Goal: Information Seeking & Learning: Learn about a topic

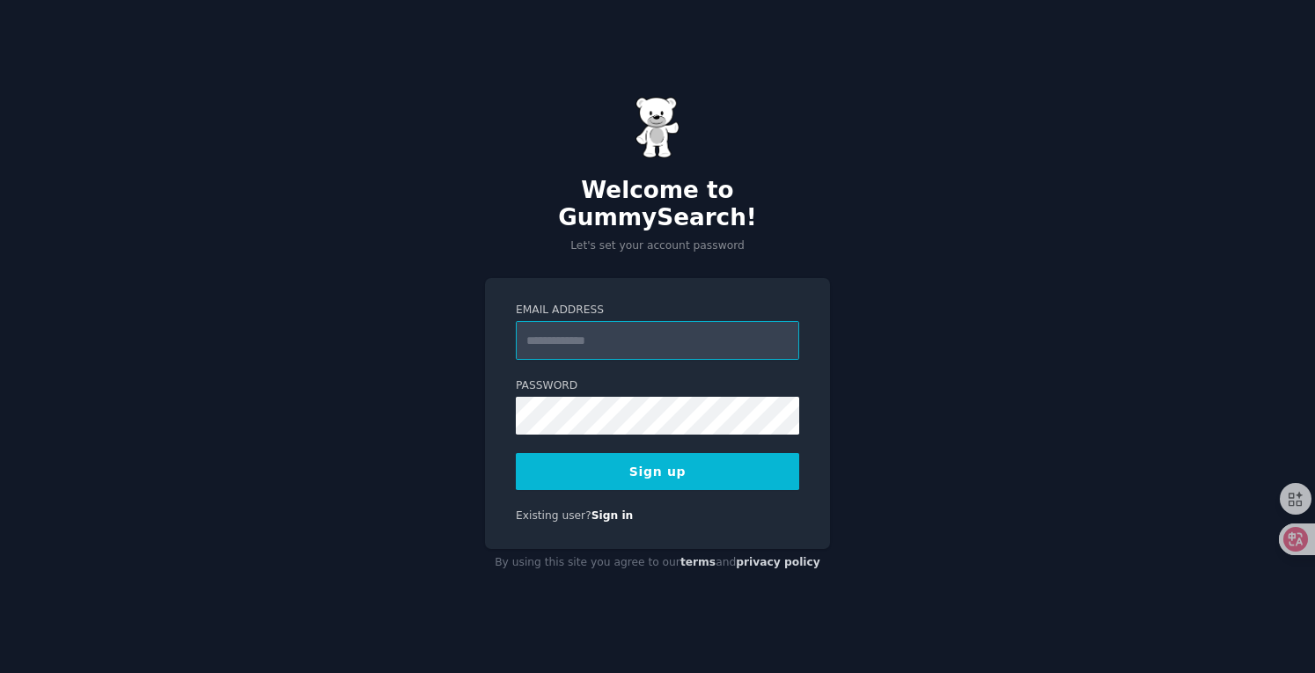
click at [607, 341] on input "Email Address" at bounding box center [657, 340] width 283 height 39
type input "**********"
click at [665, 453] on button "Sign up" at bounding box center [657, 471] width 283 height 37
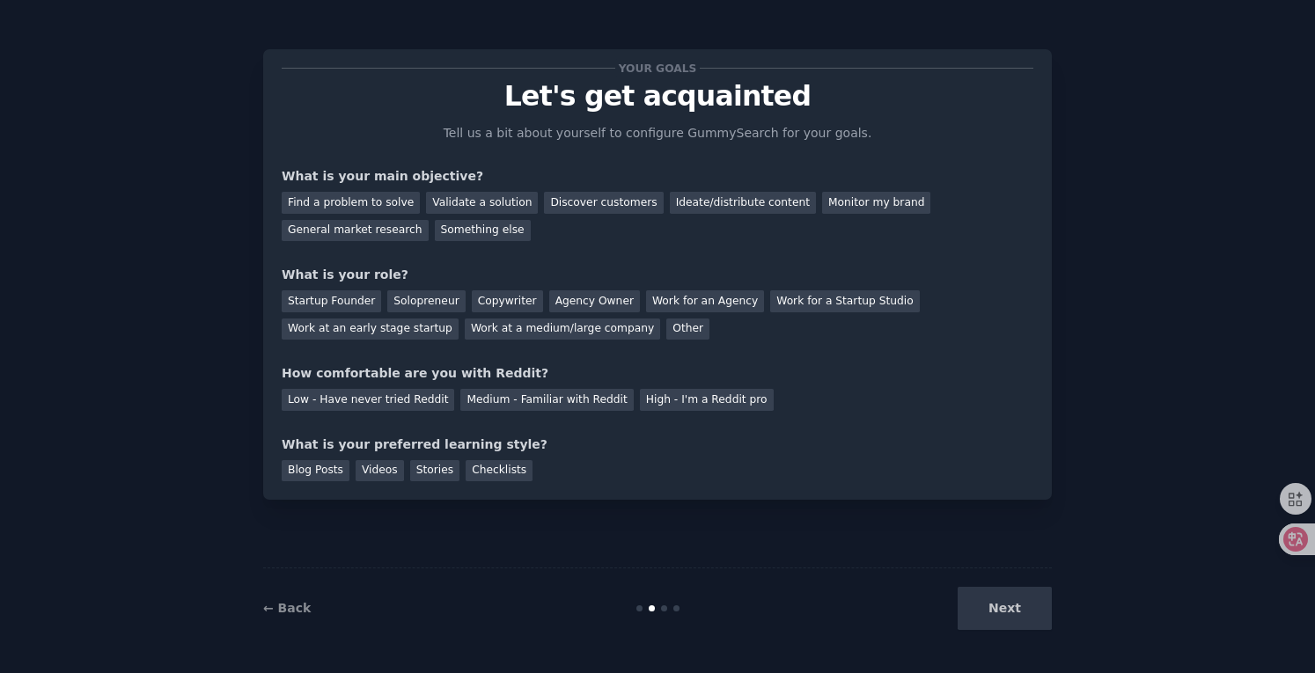
click at [386, 203] on div "Find a problem to solve" at bounding box center [351, 203] width 138 height 22
click at [377, 198] on div "Find a problem to solve" at bounding box center [351, 203] width 138 height 22
click at [592, 203] on div "Discover customers" at bounding box center [603, 203] width 119 height 22
click at [357, 198] on div "Find a problem to solve" at bounding box center [351, 203] width 138 height 22
click at [343, 297] on div "Startup Founder" at bounding box center [331, 301] width 99 height 22
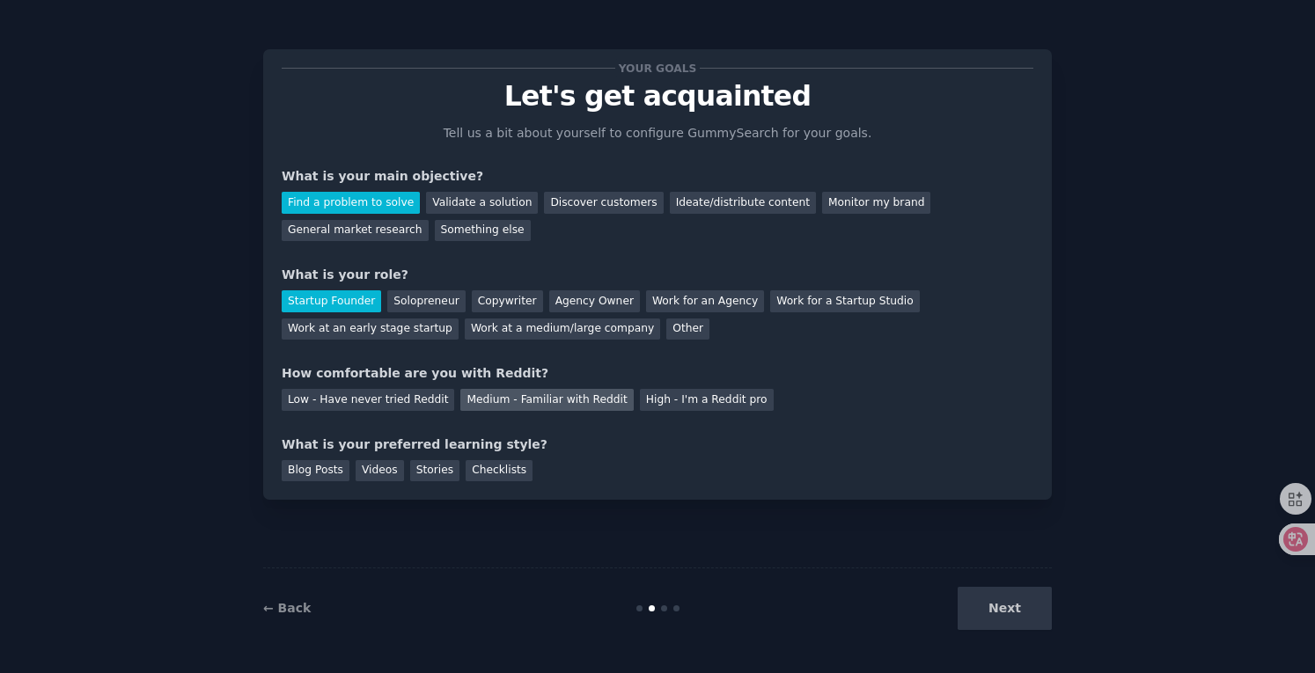
click at [518, 399] on div "Medium - Familiar with Reddit" at bounding box center [546, 400] width 173 height 22
click at [404, 400] on div "Low - Have never tried Reddit" at bounding box center [368, 400] width 173 height 22
click at [557, 395] on div "Medium - Familiar with Reddit" at bounding box center [546, 400] width 173 height 22
click at [298, 470] on div "Blog Posts" at bounding box center [316, 471] width 68 height 22
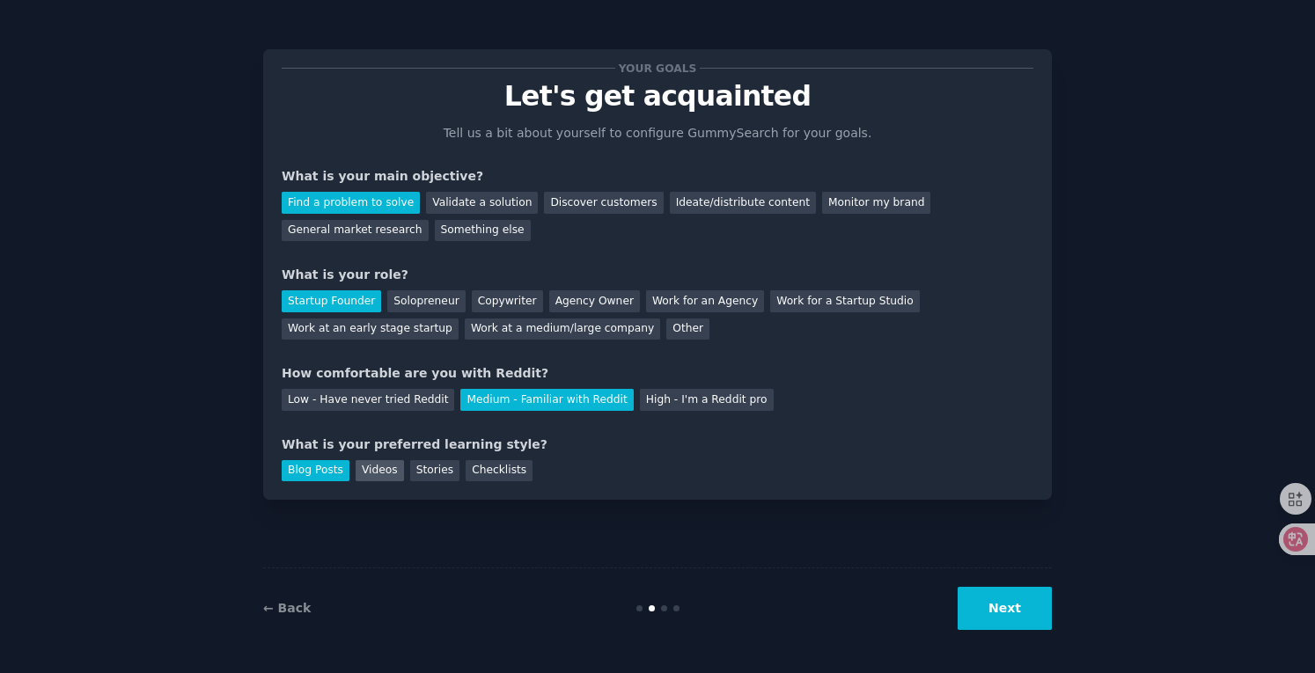
click at [386, 476] on div "Videos" at bounding box center [380, 471] width 48 height 22
click at [315, 467] on div "Blog Posts" at bounding box center [316, 471] width 68 height 22
click at [1004, 614] on button "Next" at bounding box center [1005, 608] width 94 height 43
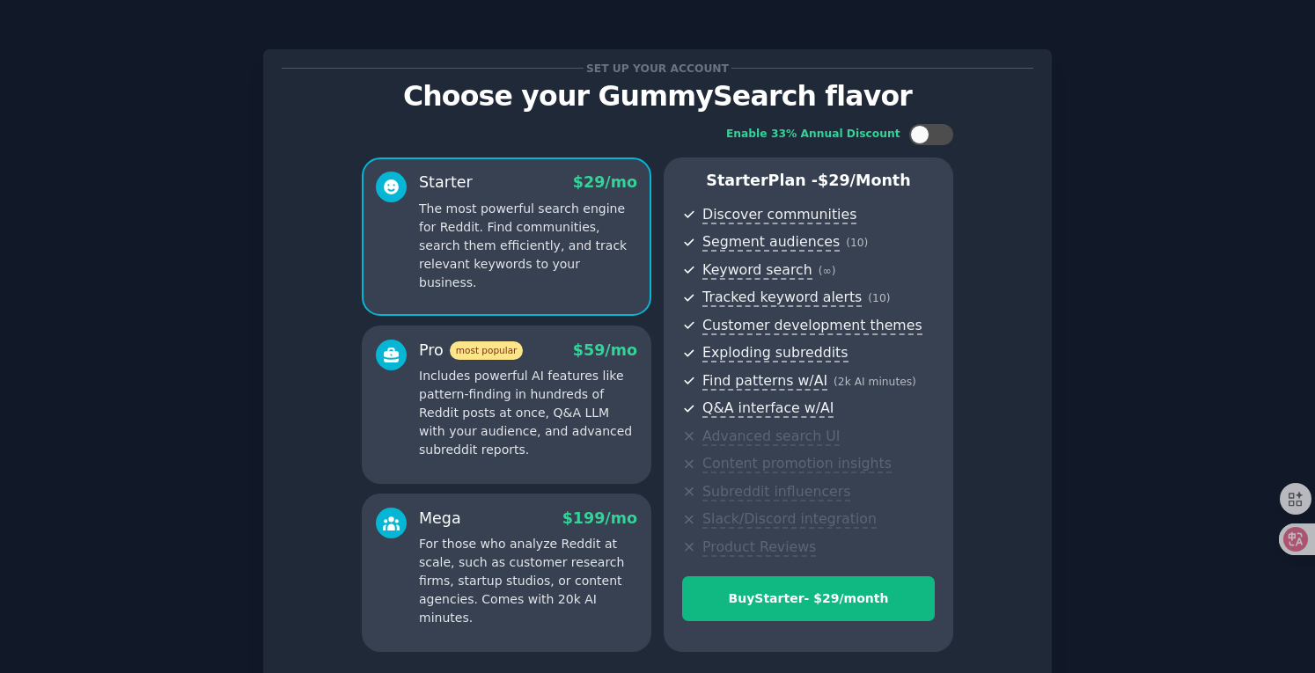
scroll to position [144, 0]
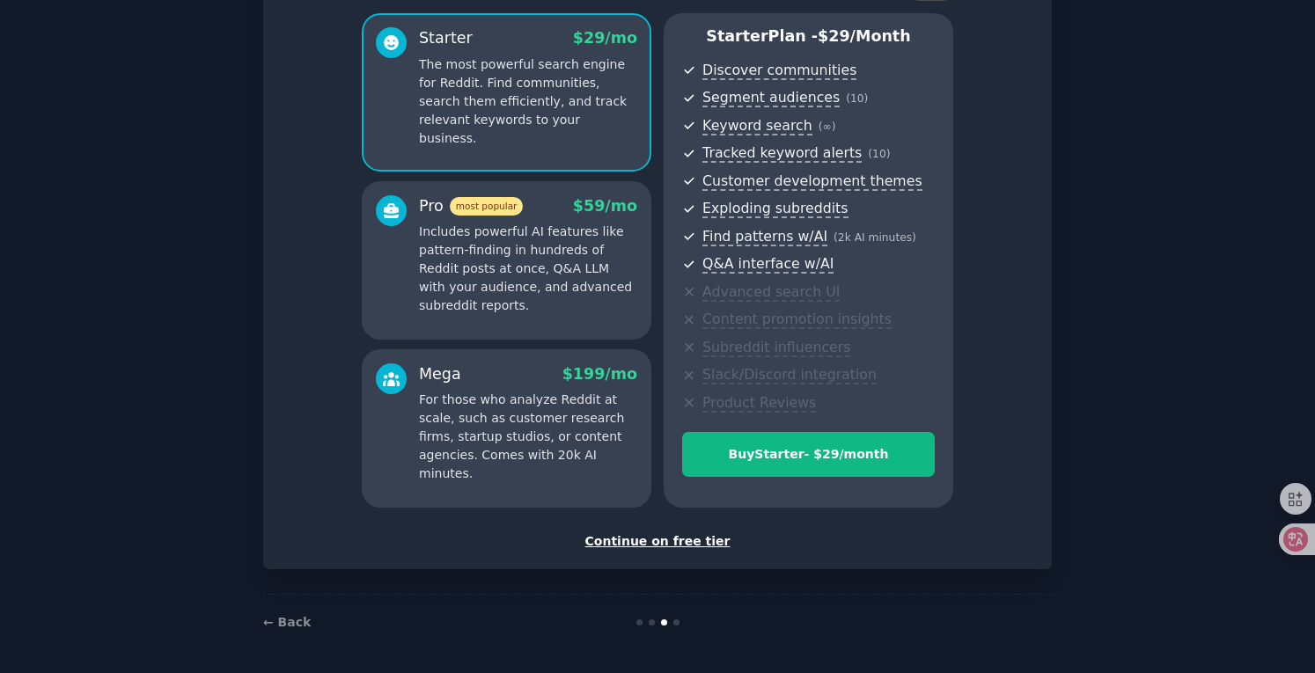
click at [671, 543] on div "Continue on free tier" at bounding box center [658, 542] width 752 height 18
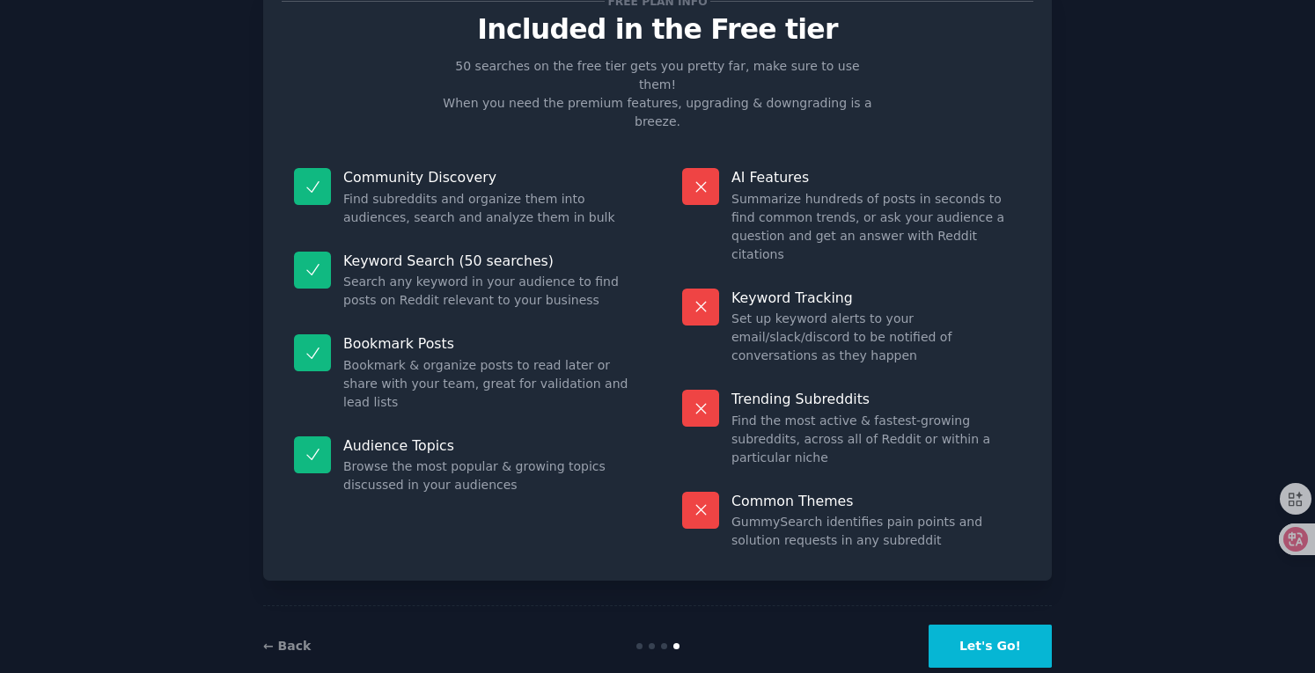
click at [982, 625] on button "Let's Go!" at bounding box center [990, 646] width 123 height 43
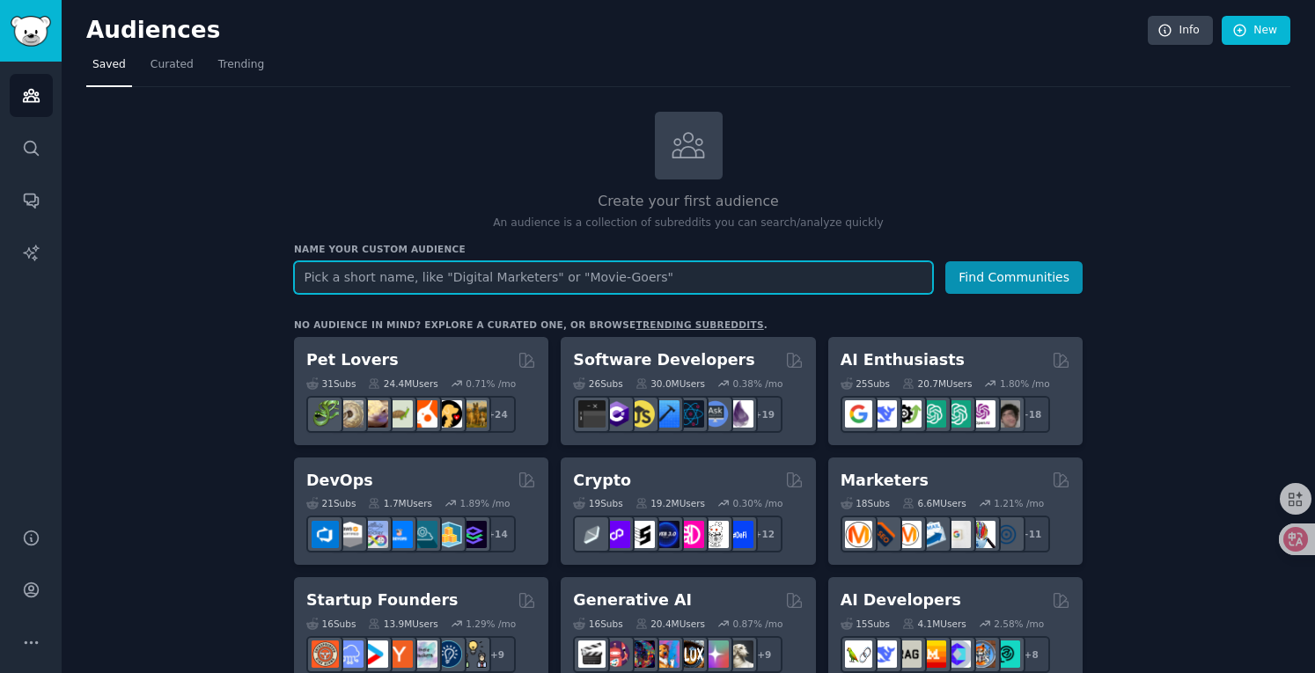
click at [357, 272] on input "text" at bounding box center [613, 277] width 639 height 33
type input "homeassistant"
click at [945, 261] on button "Find Communities" at bounding box center [1013, 277] width 137 height 33
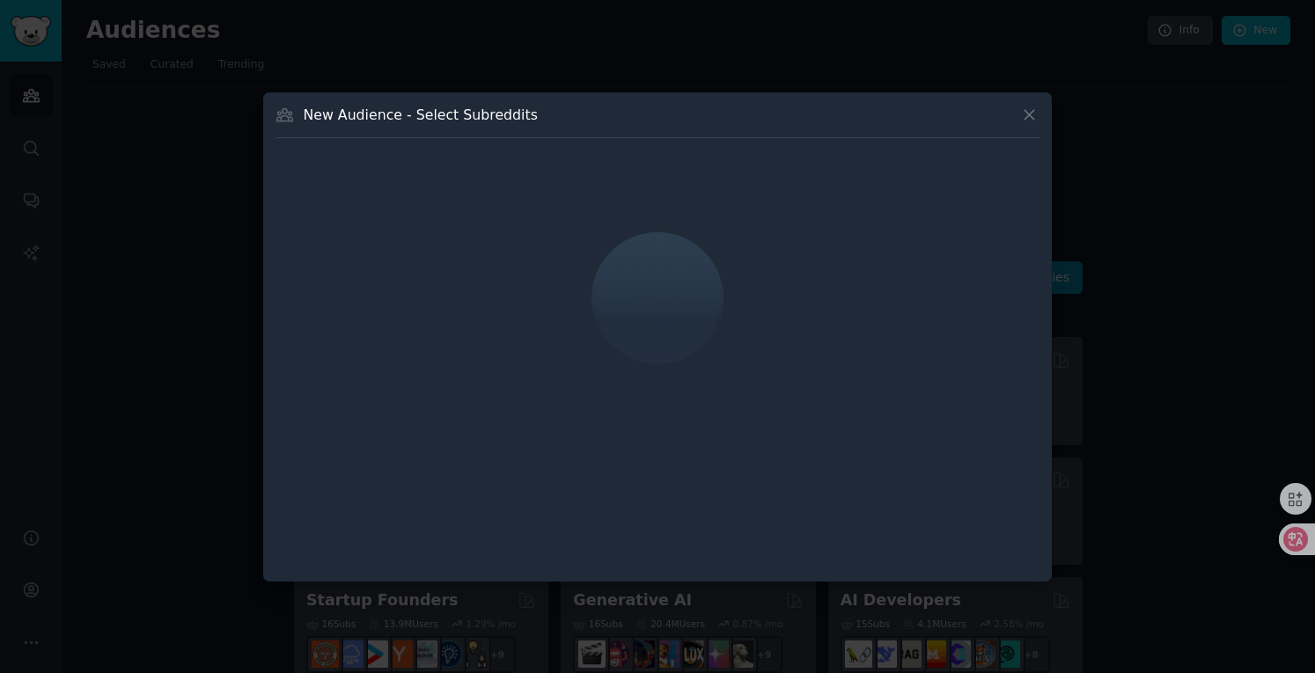
click at [1032, 112] on icon at bounding box center [1030, 115] width 10 height 10
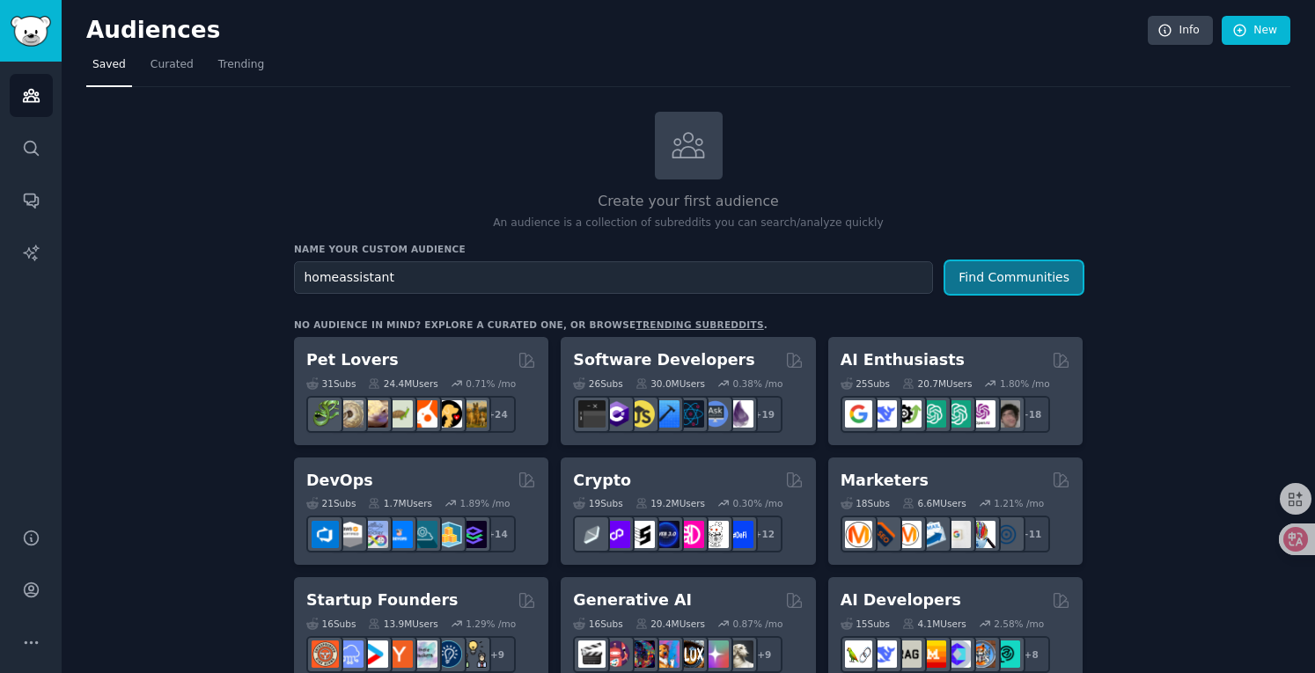
click at [996, 283] on button "Find Communities" at bounding box center [1013, 277] width 137 height 33
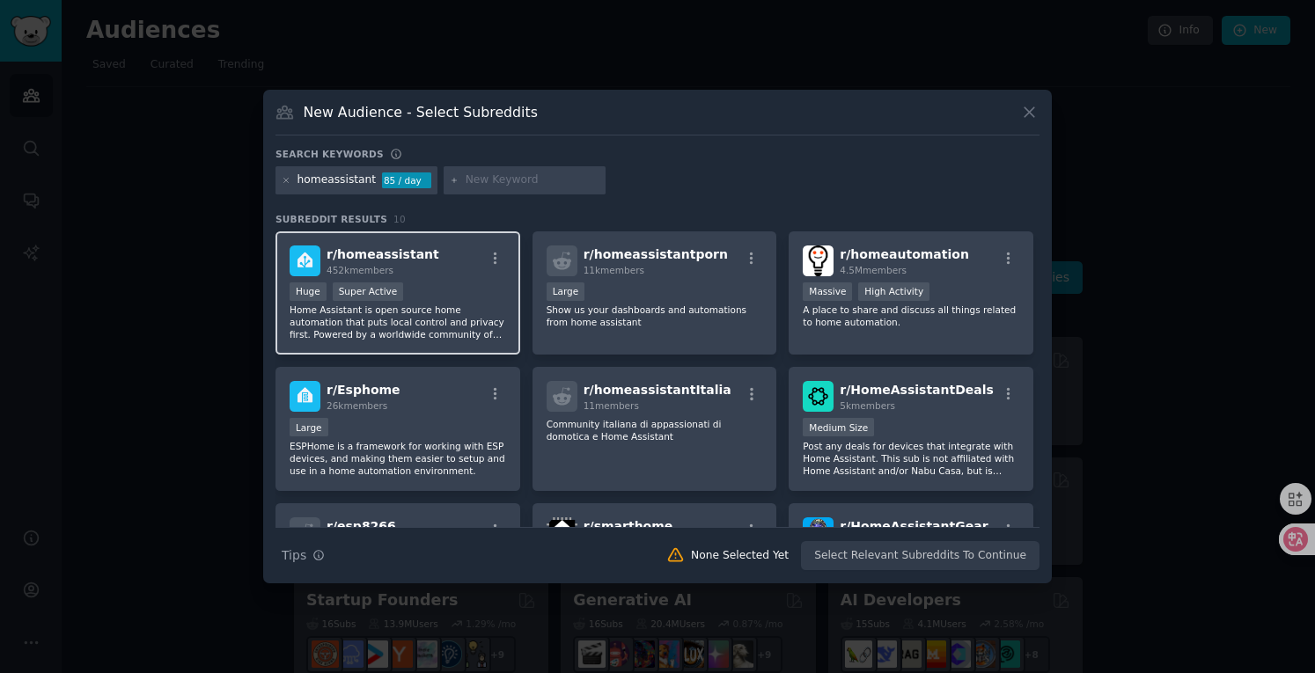
click at [489, 298] on div "Huge Super Active" at bounding box center [398, 294] width 217 height 22
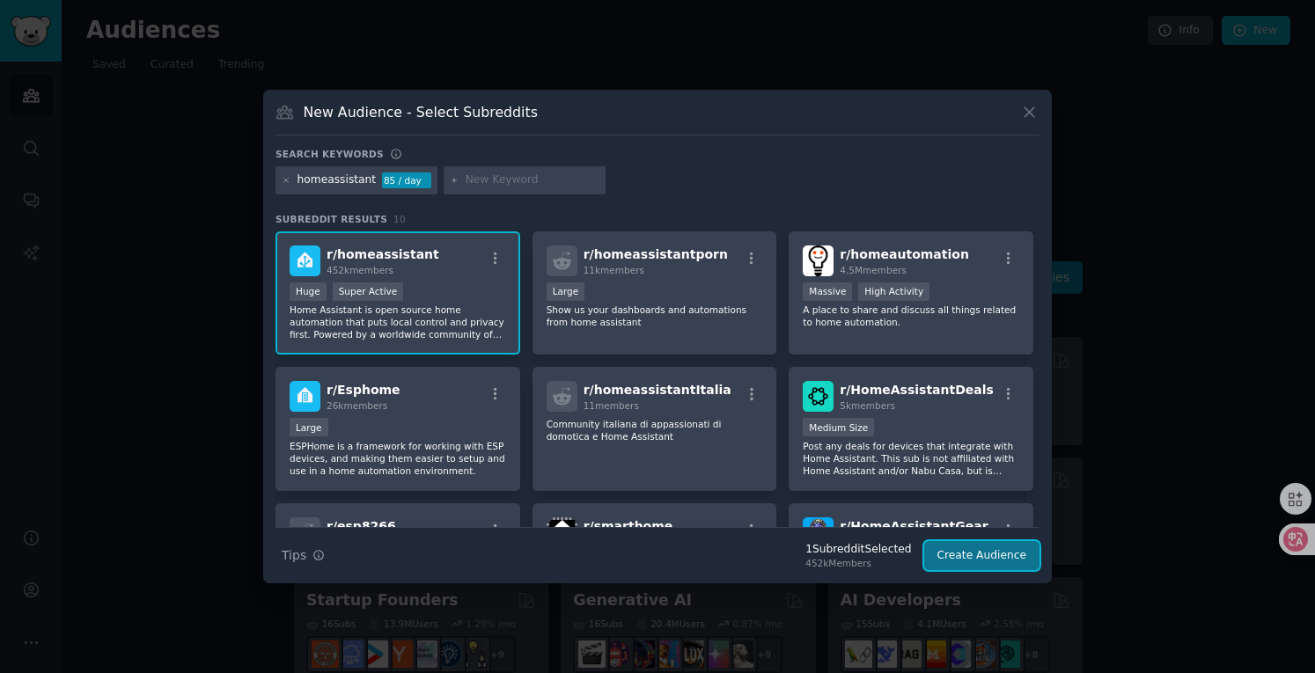
click at [1003, 567] on button "Create Audience" at bounding box center [982, 556] width 116 height 30
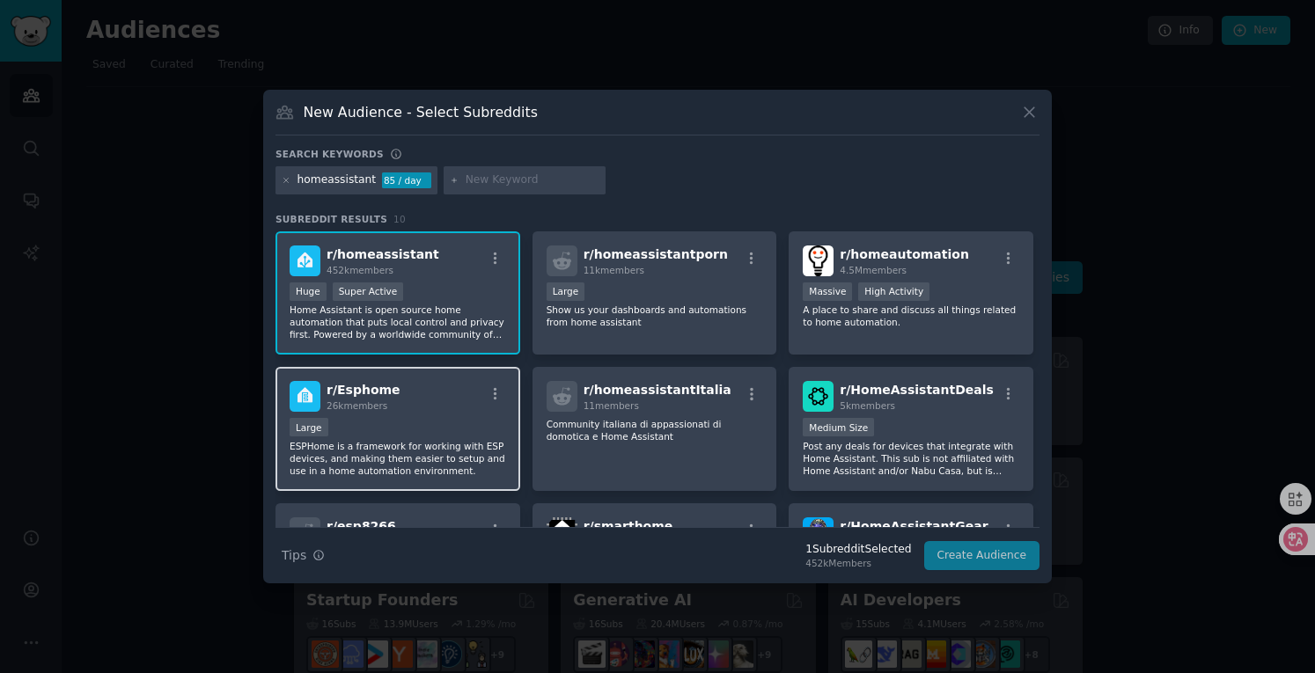
click at [424, 386] on div "r/ Esphome 26k members" at bounding box center [398, 396] width 217 height 31
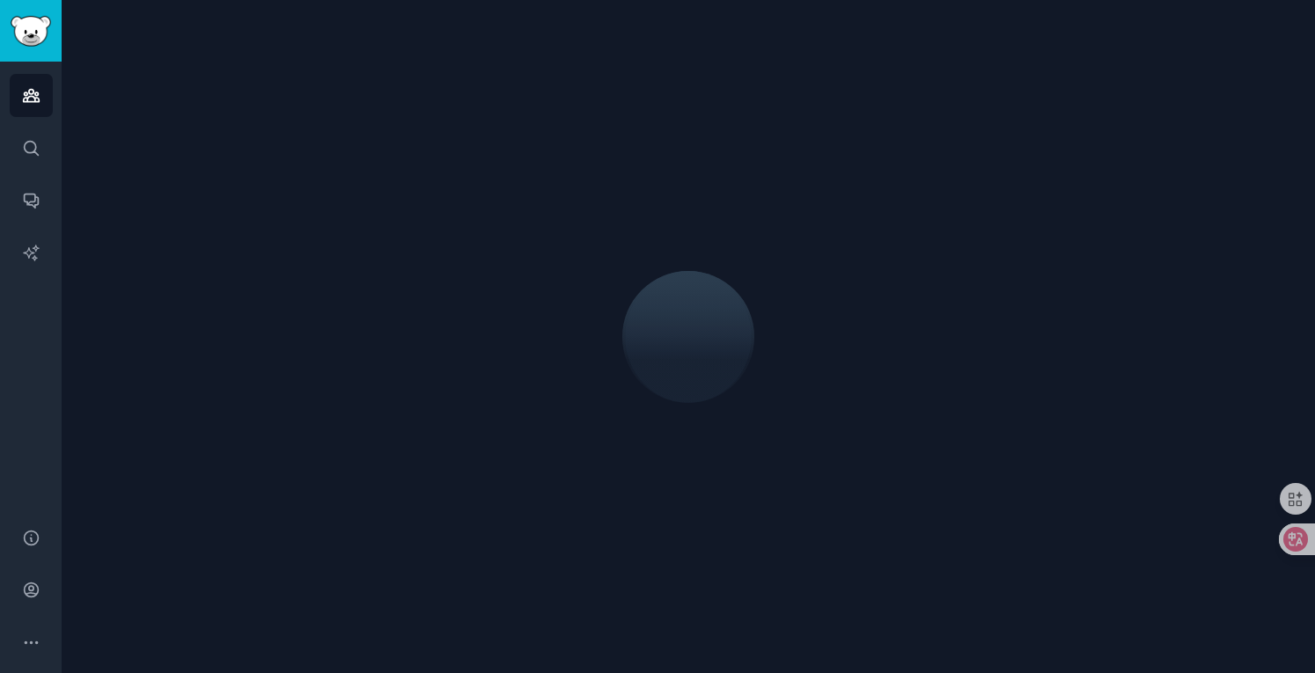
click at [970, 557] on div at bounding box center [688, 337] width 1204 height 624
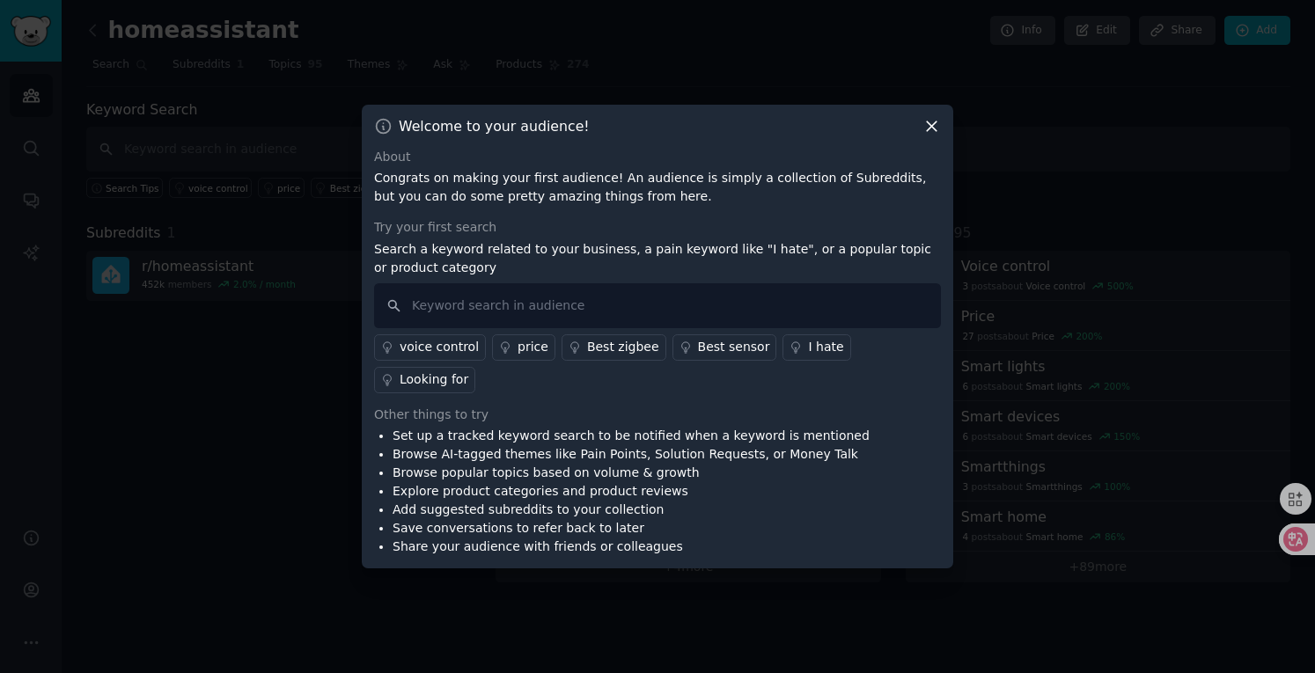
click at [935, 123] on icon at bounding box center [932, 126] width 10 height 10
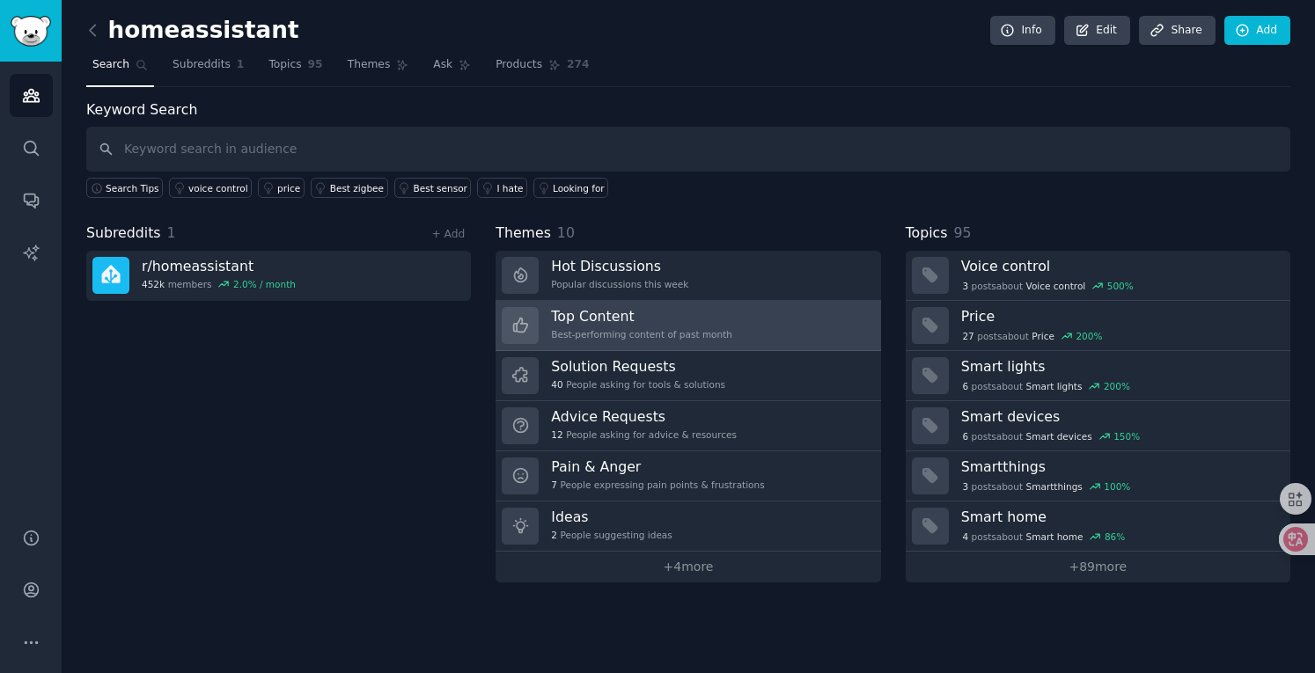
click at [678, 325] on div "Top Content Best-performing content of past month" at bounding box center [641, 325] width 181 height 37
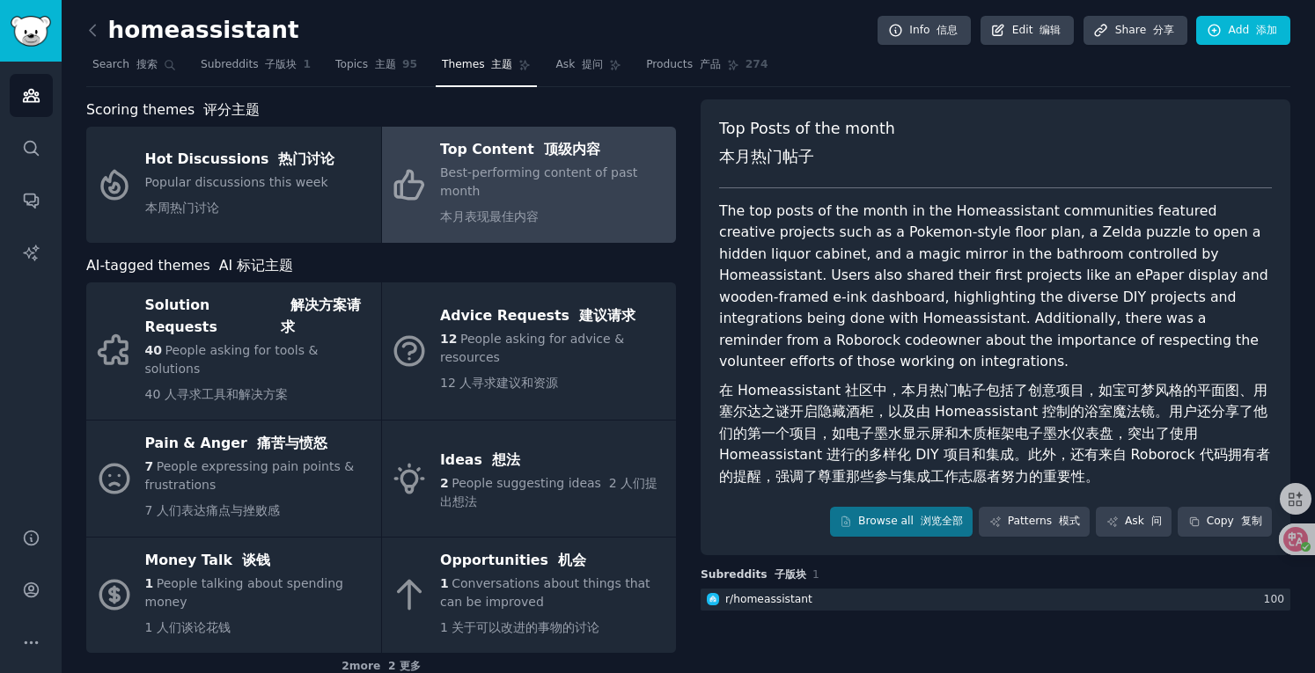
scroll to position [77, 0]
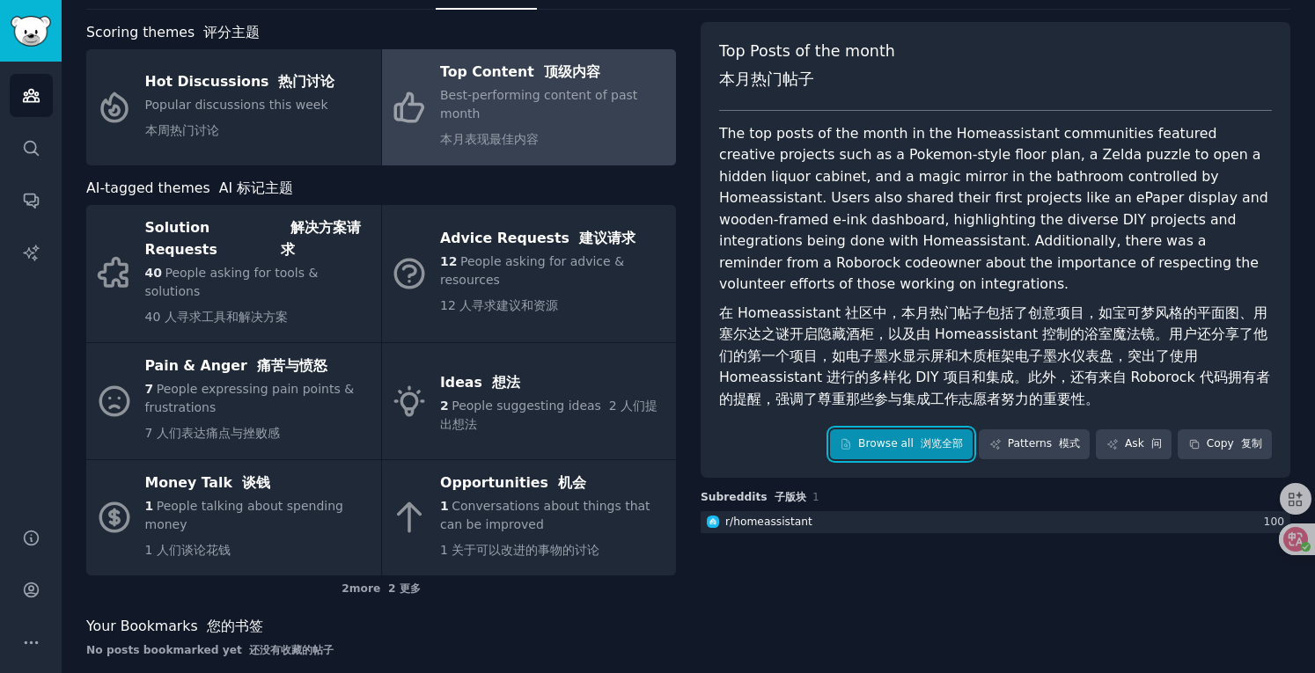
click at [931, 446] on font "浏览全部" at bounding box center [942, 444] width 42 height 12
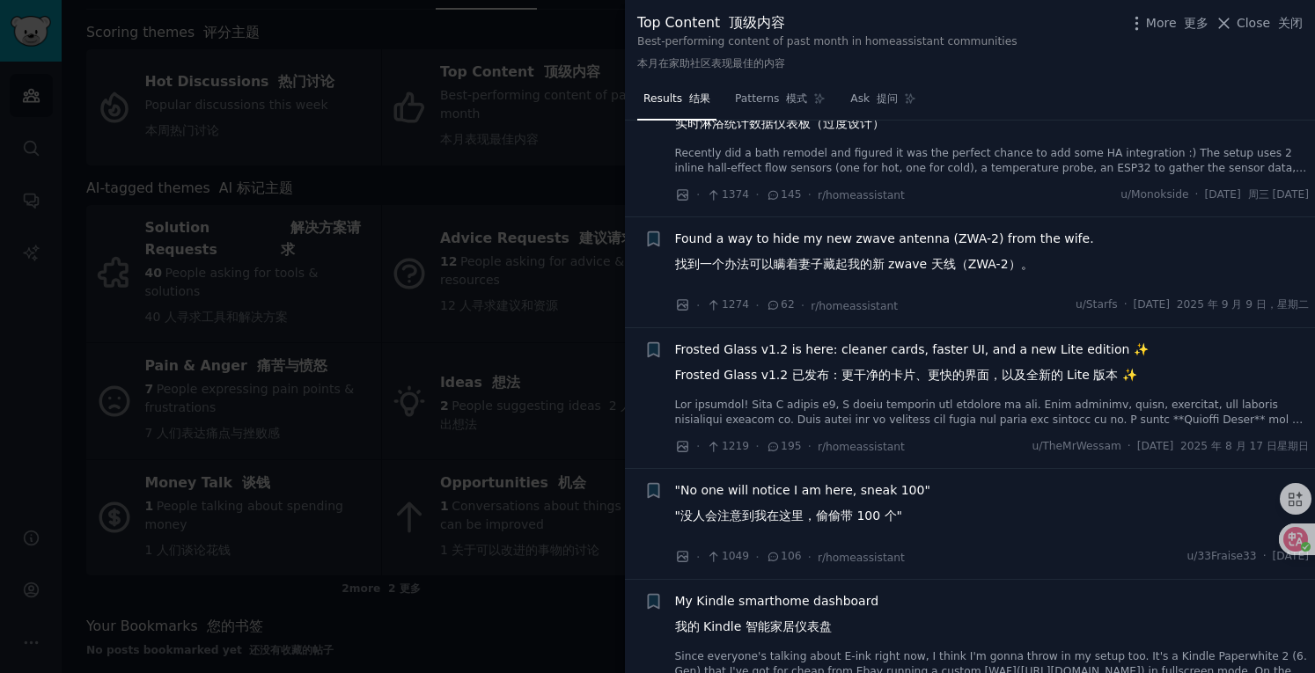
scroll to position [578, 0]
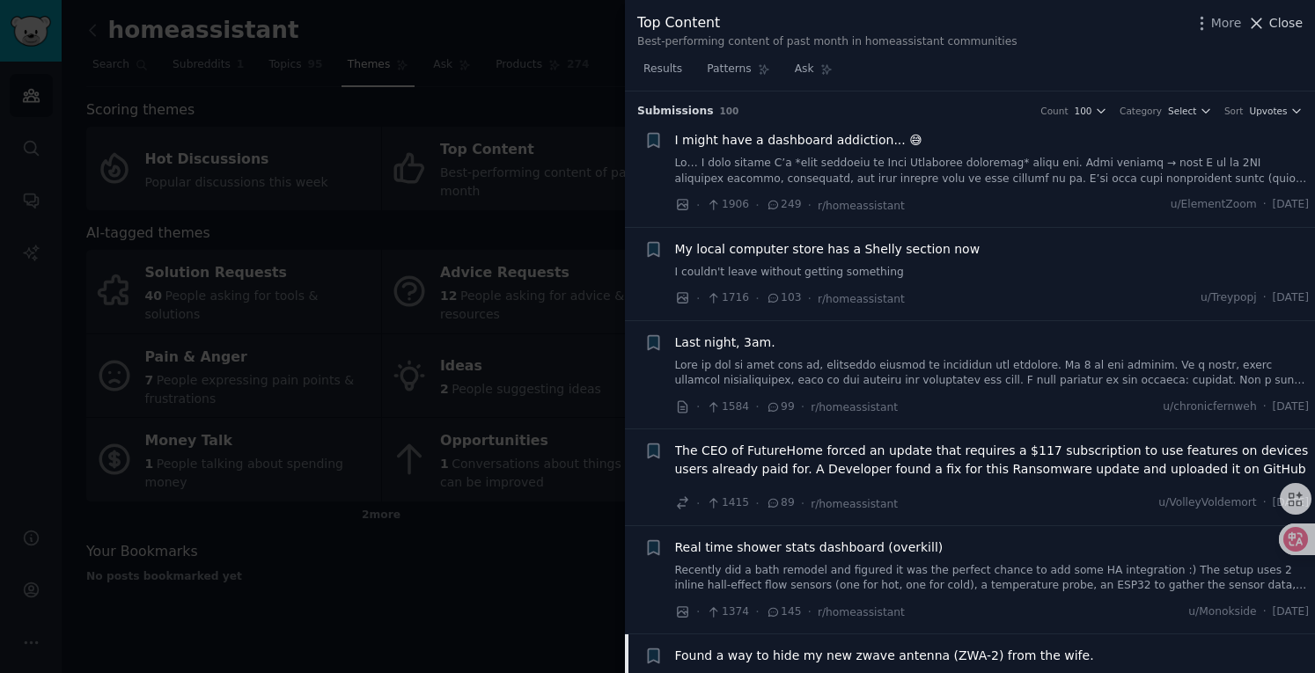
click at [1275, 20] on span "Close" at bounding box center [1285, 23] width 33 height 18
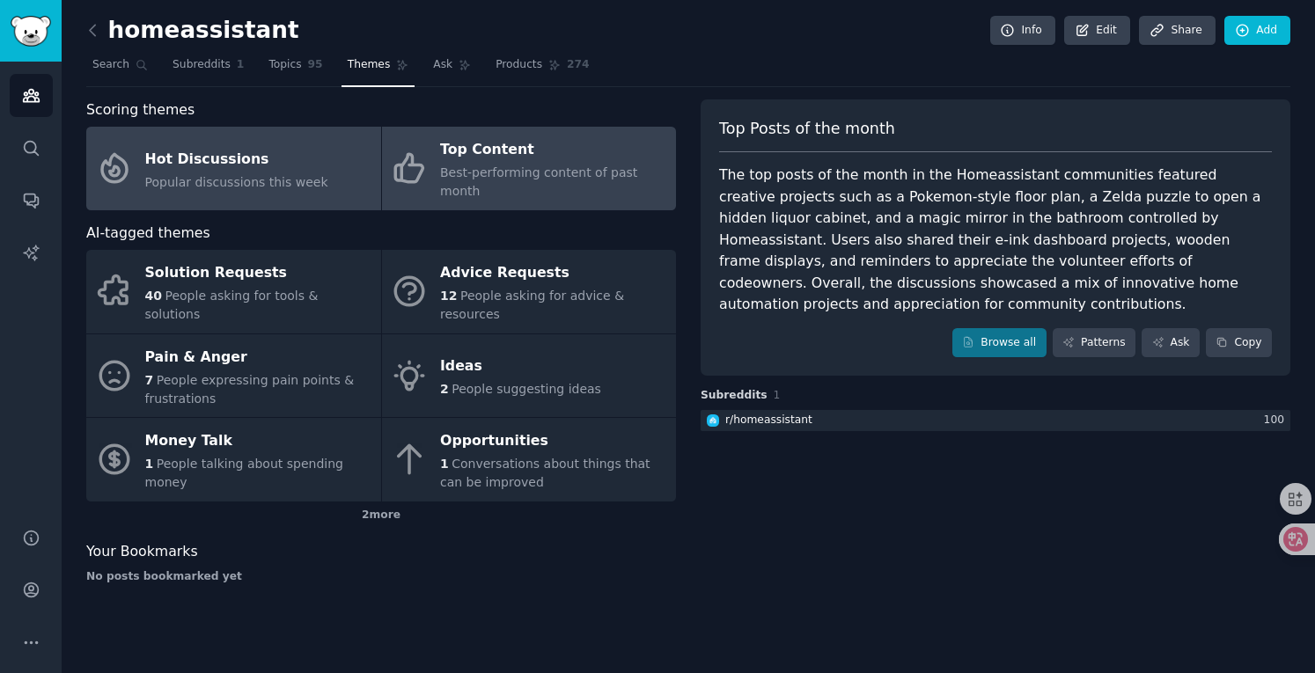
click at [254, 180] on span "Popular discussions this week" at bounding box center [236, 182] width 183 height 14
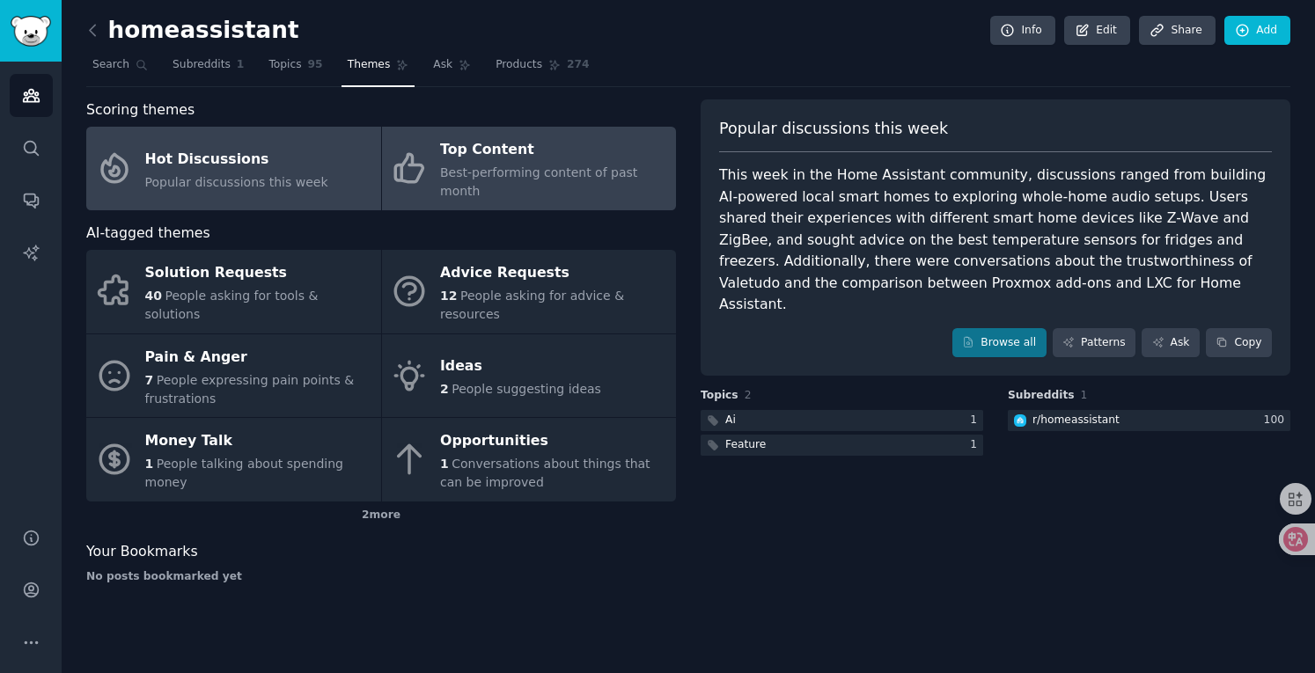
click at [565, 155] on div "Top Content" at bounding box center [553, 150] width 227 height 28
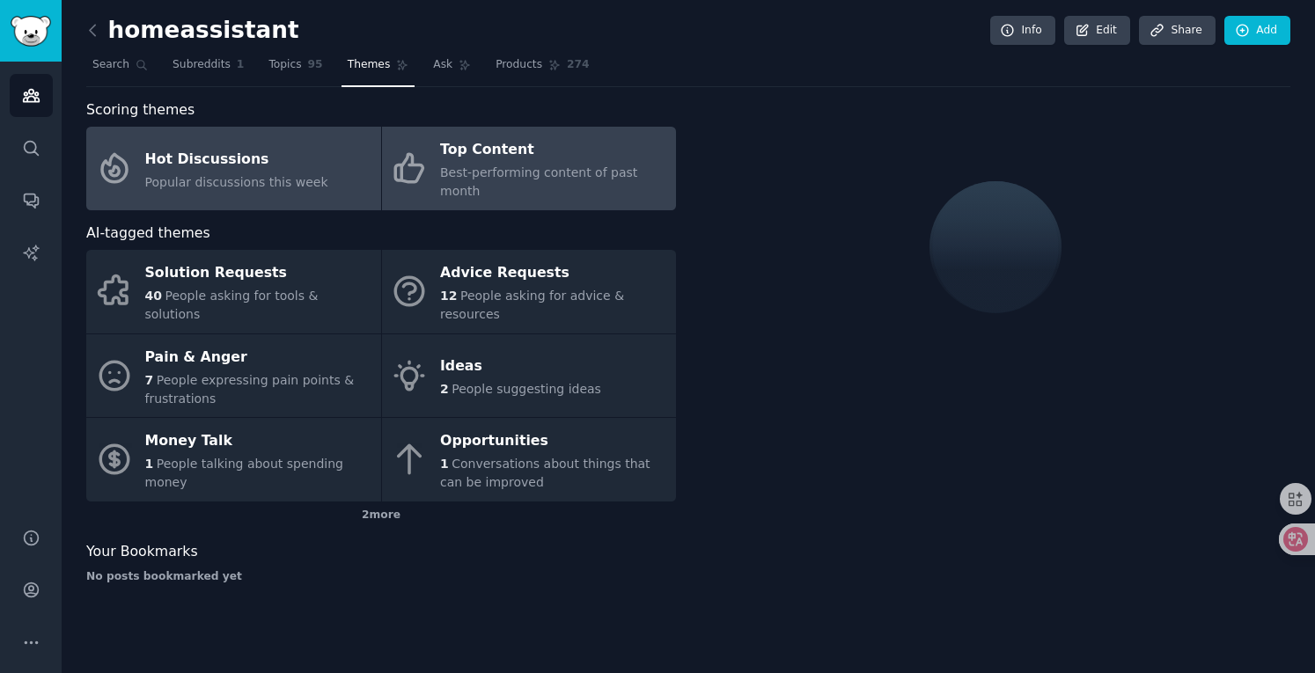
click at [239, 177] on span "Popular discussions this week" at bounding box center [236, 182] width 183 height 14
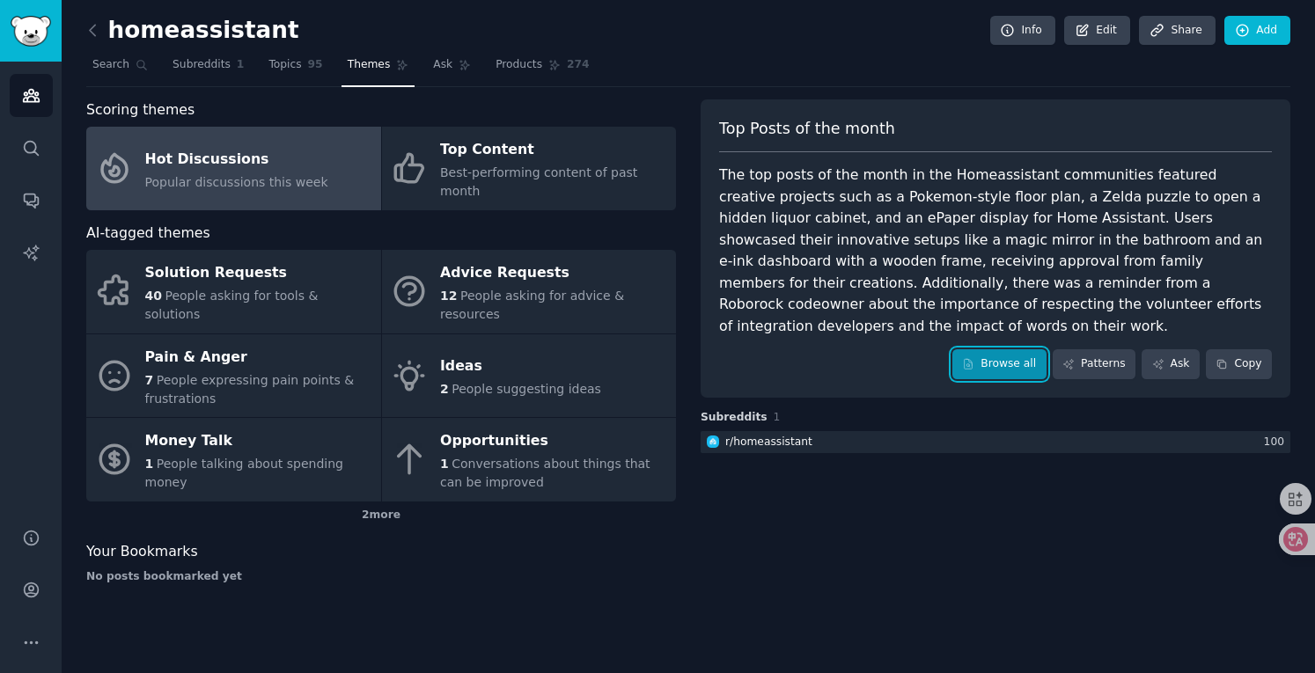
click at [1032, 367] on link "Browse all" at bounding box center [999, 364] width 94 height 30
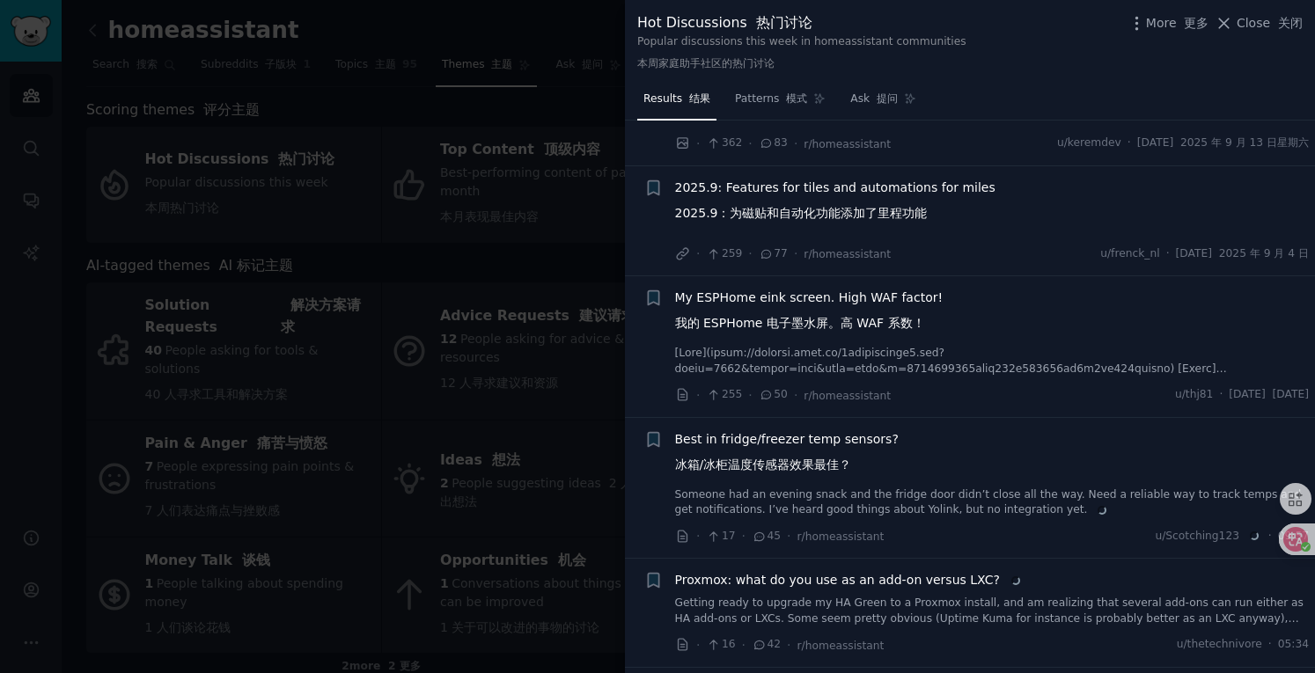
scroll to position [516, 0]
drag, startPoint x: 986, startPoint y: 292, endPoint x: 674, endPoint y: 302, distance: 311.8
click at [675, 302] on div "My ESPHome eink screen. High WAF factor! 我的 ESPHome 电子墨水屏。高 WAF 系数！" at bounding box center [992, 315] width 635 height 51
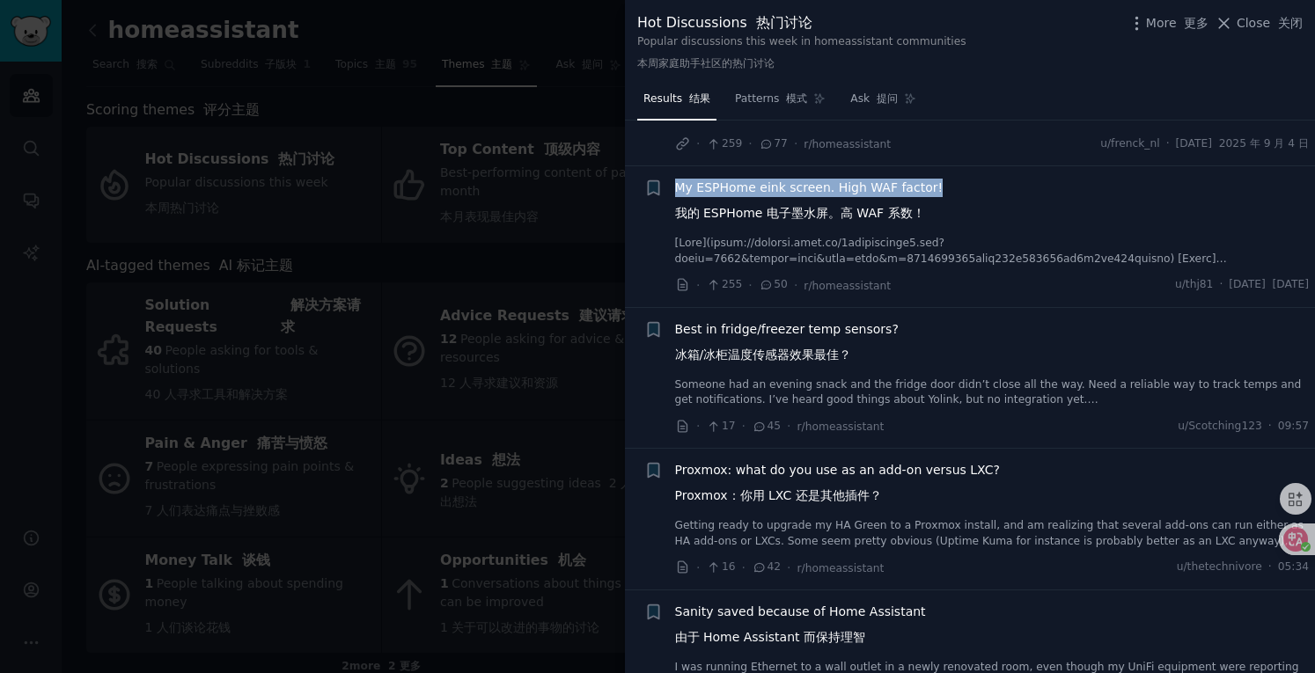
scroll to position [629, 0]
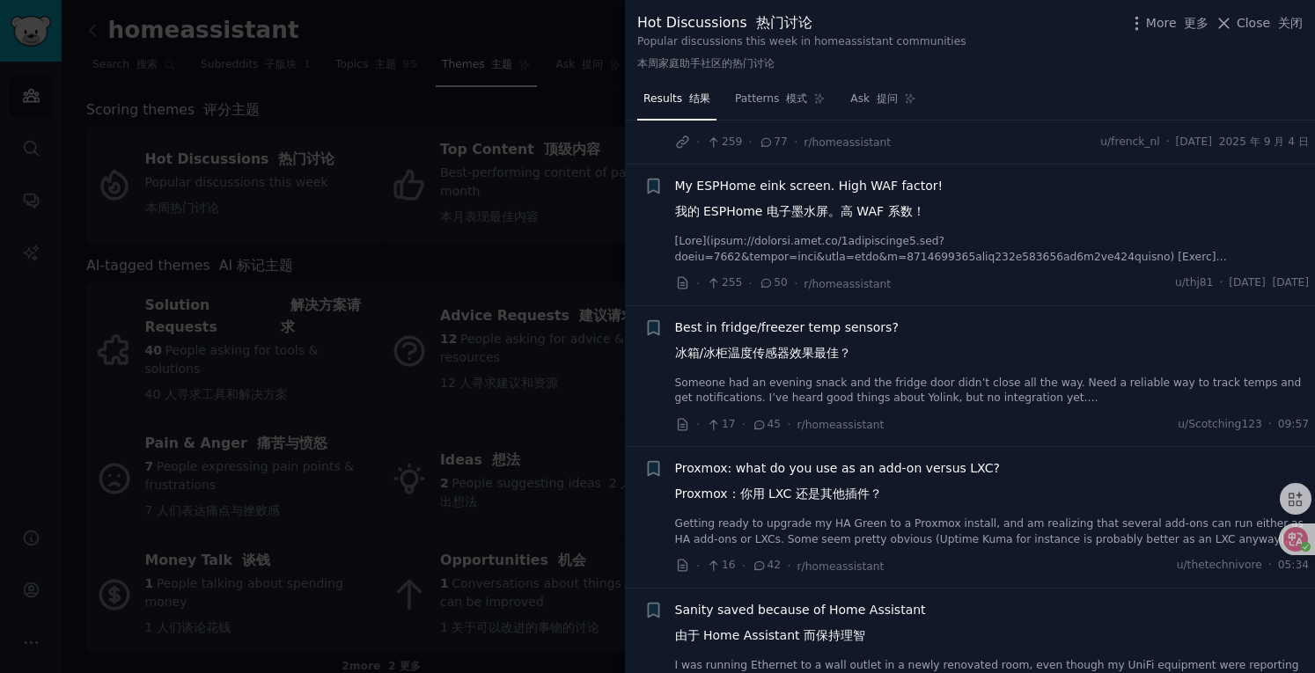
click at [998, 225] on div "My ESPHome eink screen. High WAF factor! 我的 ESPHome 电子墨水屏。高 WAF 系数！" at bounding box center [992, 221] width 635 height 88
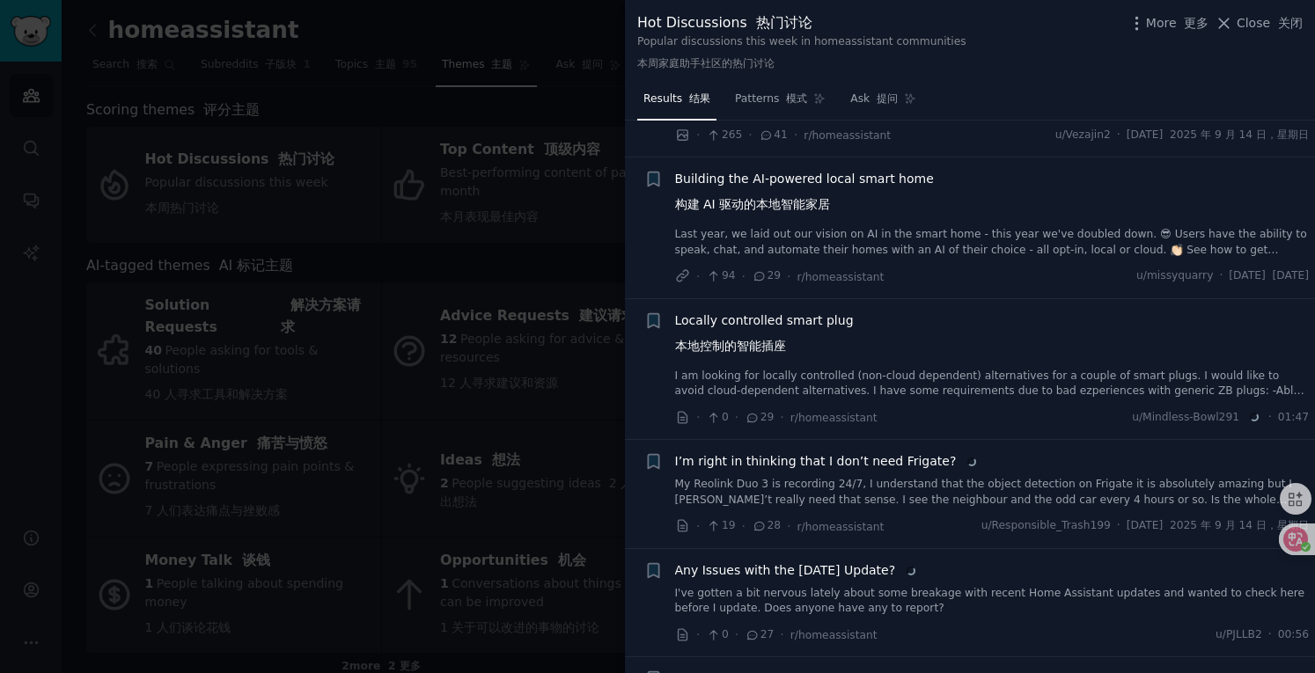
scroll to position [1211, 0]
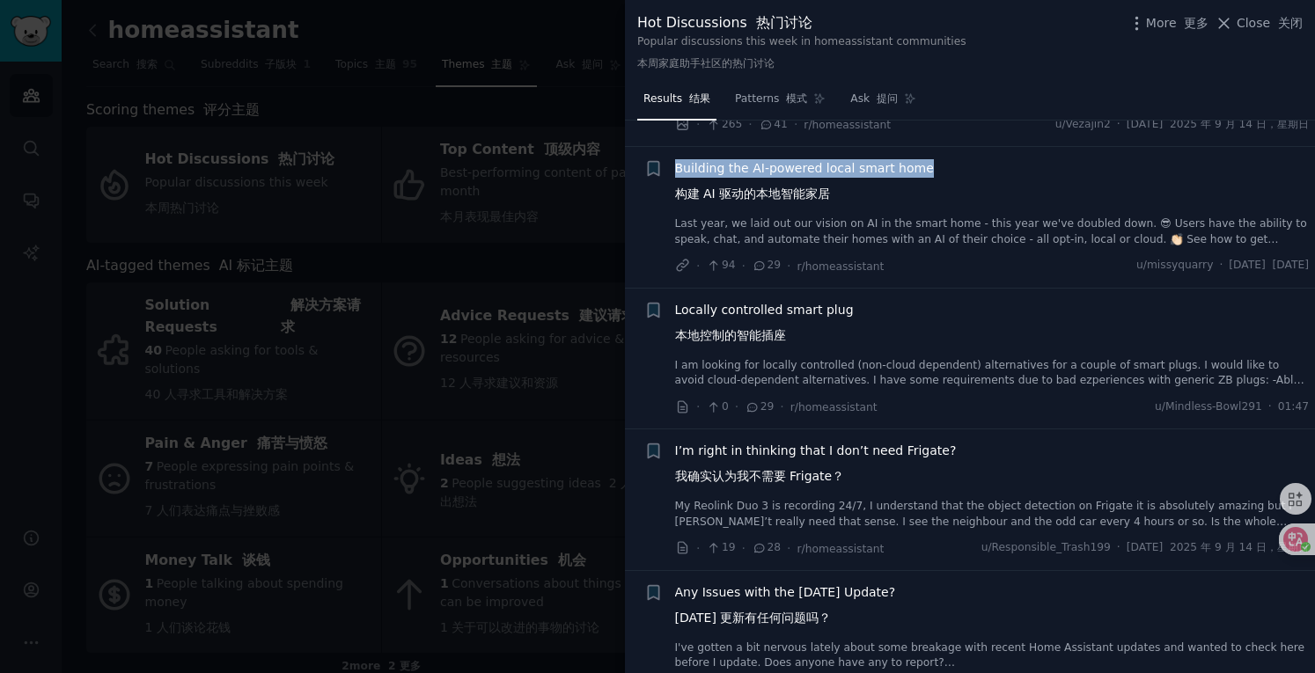
drag, startPoint x: 955, startPoint y: 171, endPoint x: 676, endPoint y: 170, distance: 279.1
click at [676, 170] on div "Building the AI-powered local smart home 构建 AI 驱动的本地智能家居" at bounding box center [992, 184] width 635 height 51
copy span "Building the AI-powered local smart home"
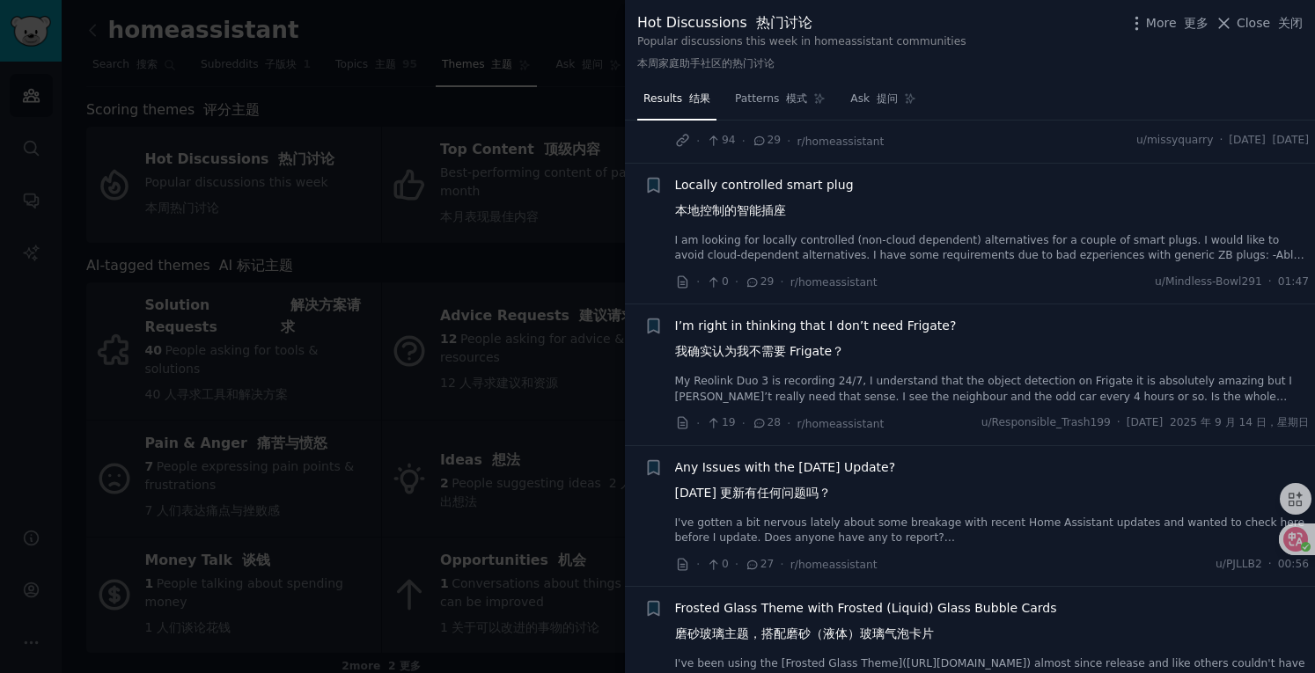
scroll to position [1178, 0]
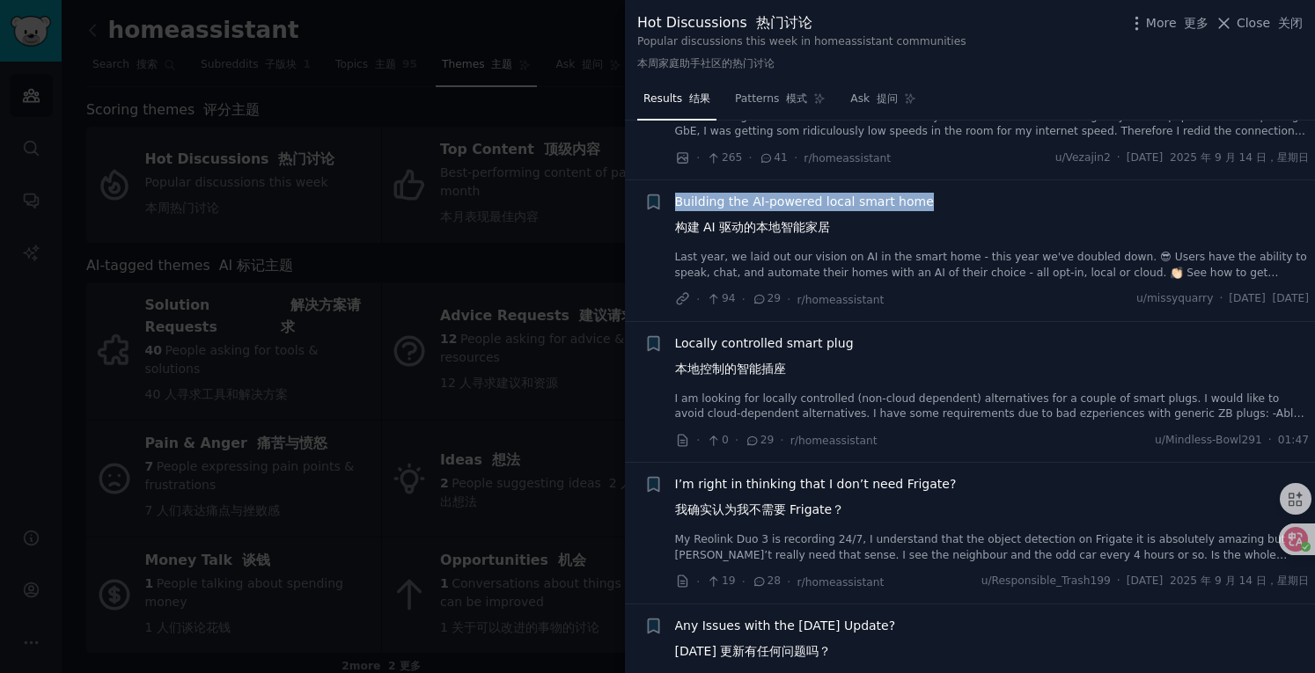
click at [988, 205] on div "Building the AI-powered local smart home 构建 AI 驱动的本地智能家居" at bounding box center [992, 218] width 635 height 51
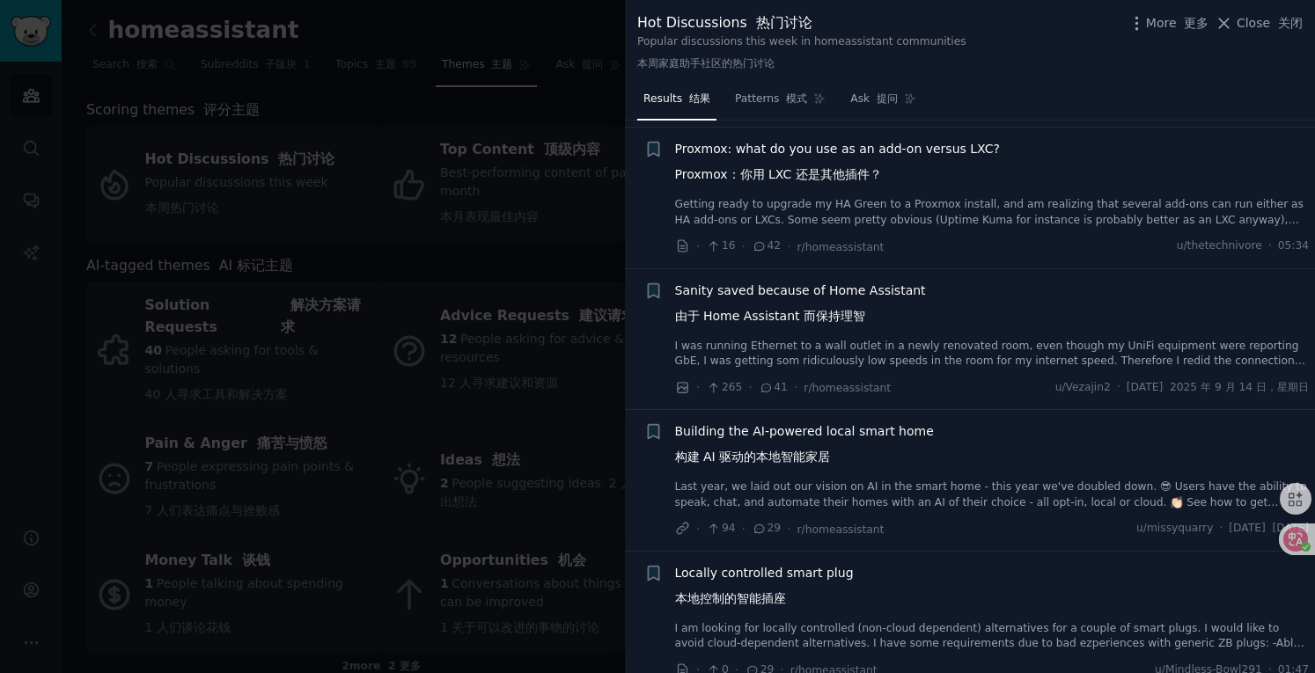
scroll to position [949, 0]
drag, startPoint x: 945, startPoint y: 425, endPoint x: 676, endPoint y: 435, distance: 269.5
click at [676, 435] on div "Building the AI-powered local smart home 构建 AI 驱动的本地智能家居" at bounding box center [992, 447] width 635 height 51
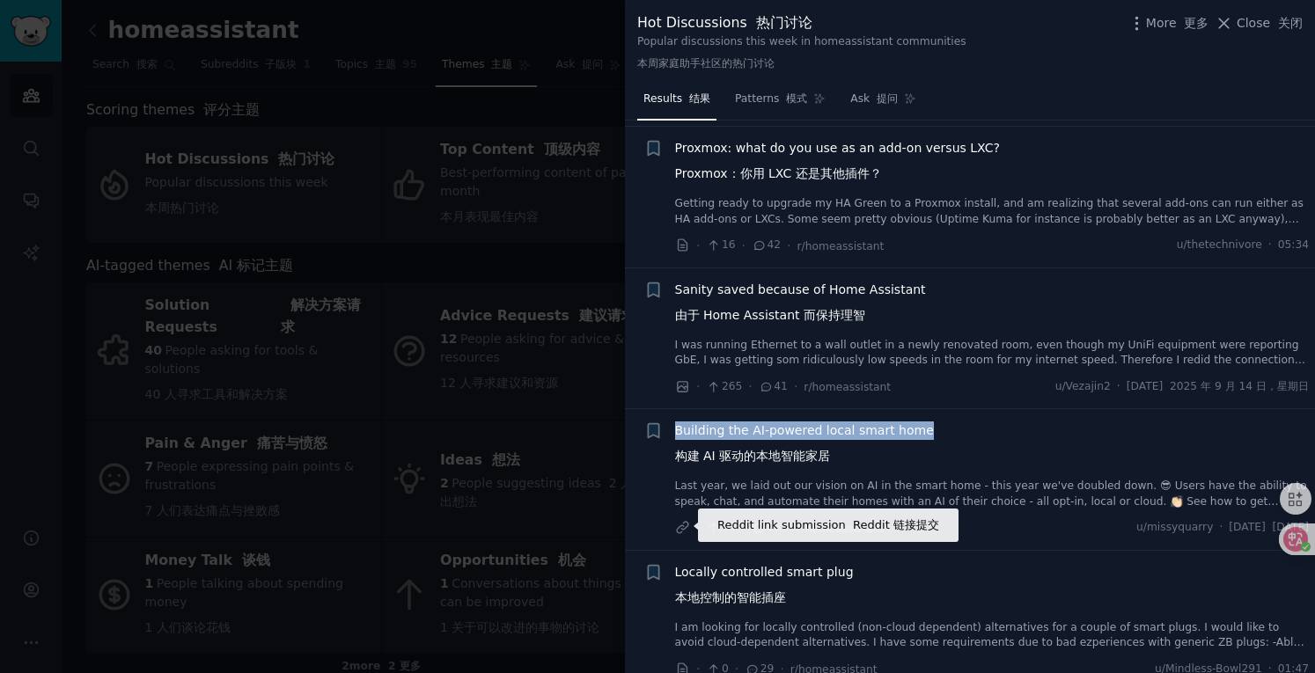
click at [681, 527] on icon at bounding box center [683, 528] width 16 height 16
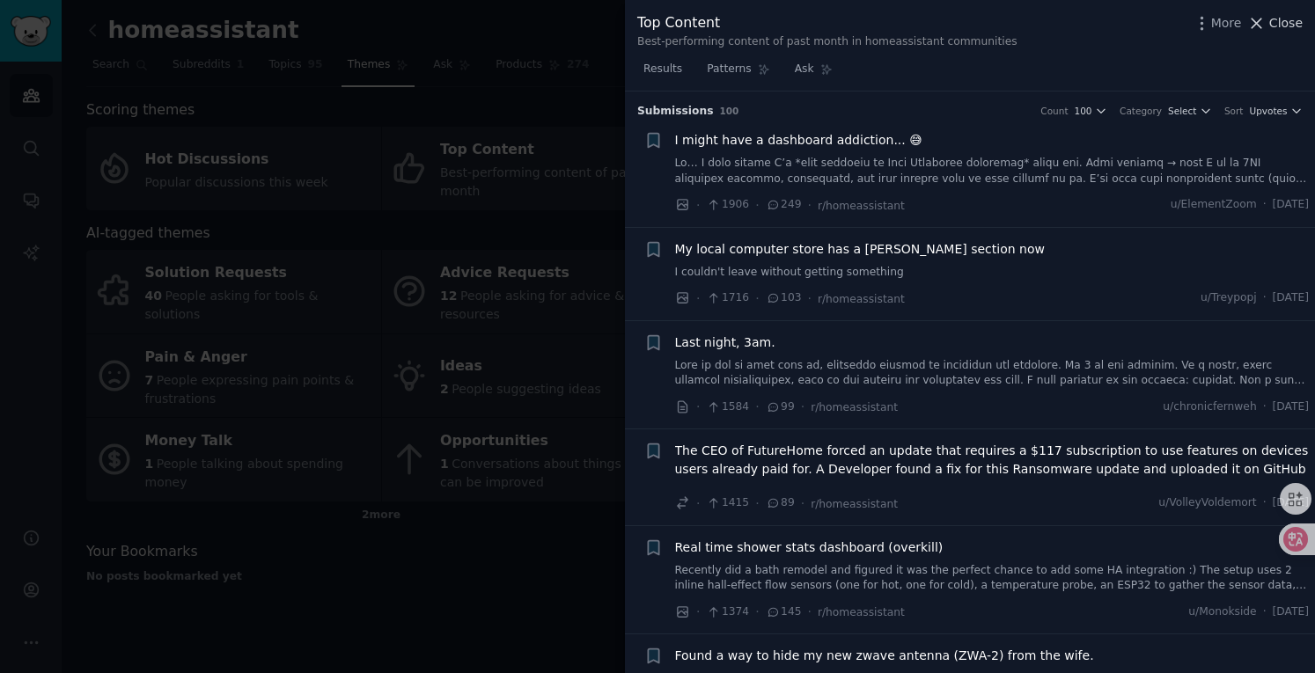
click at [1256, 18] on icon at bounding box center [1256, 23] width 18 height 18
